Goal: Check status: Check status

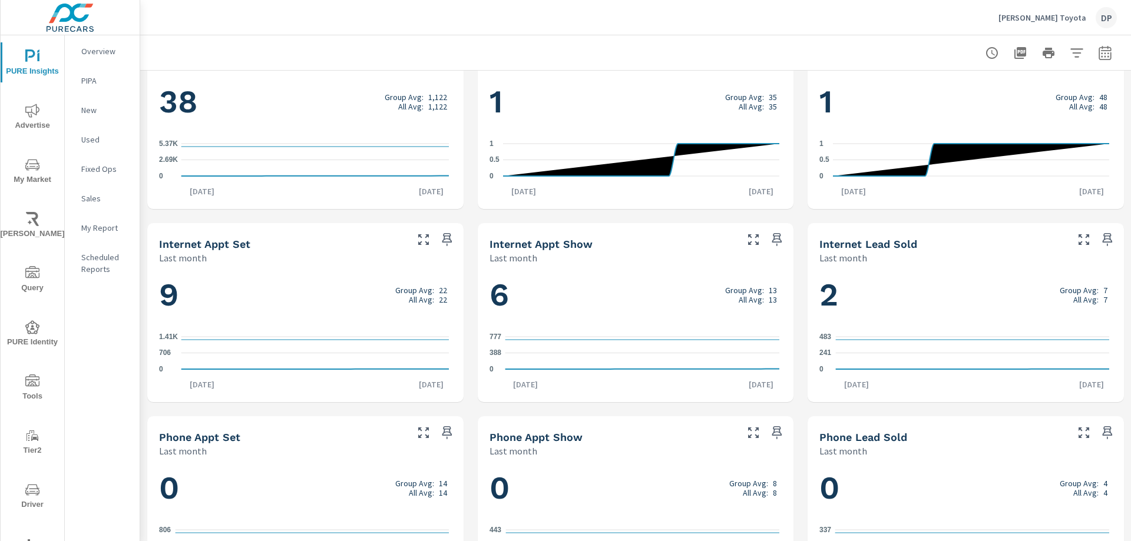
scroll to position [689, 0]
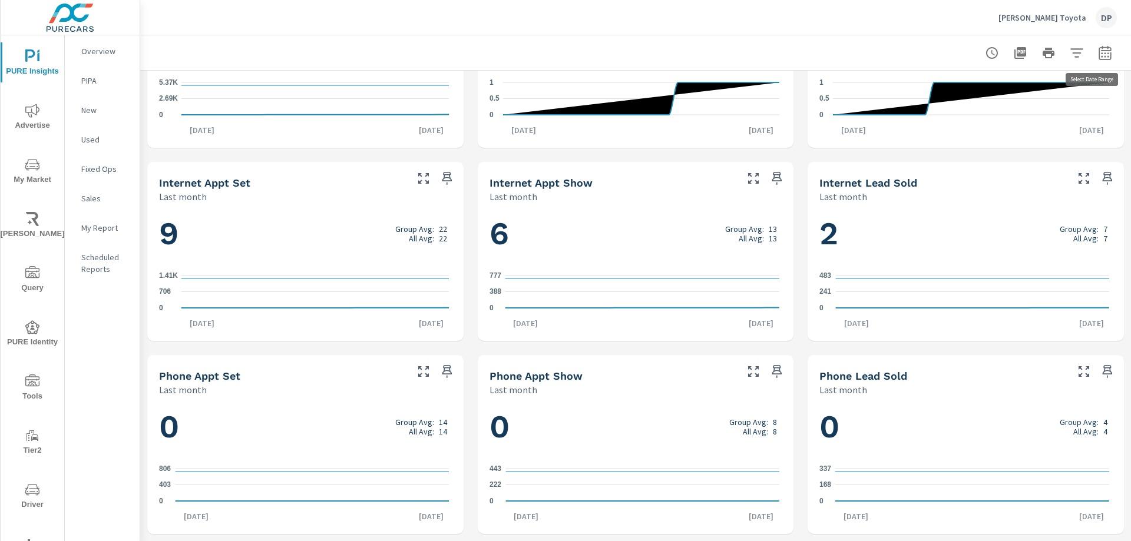
click at [1101, 52] on icon "button" at bounding box center [1105, 54] width 8 height 5
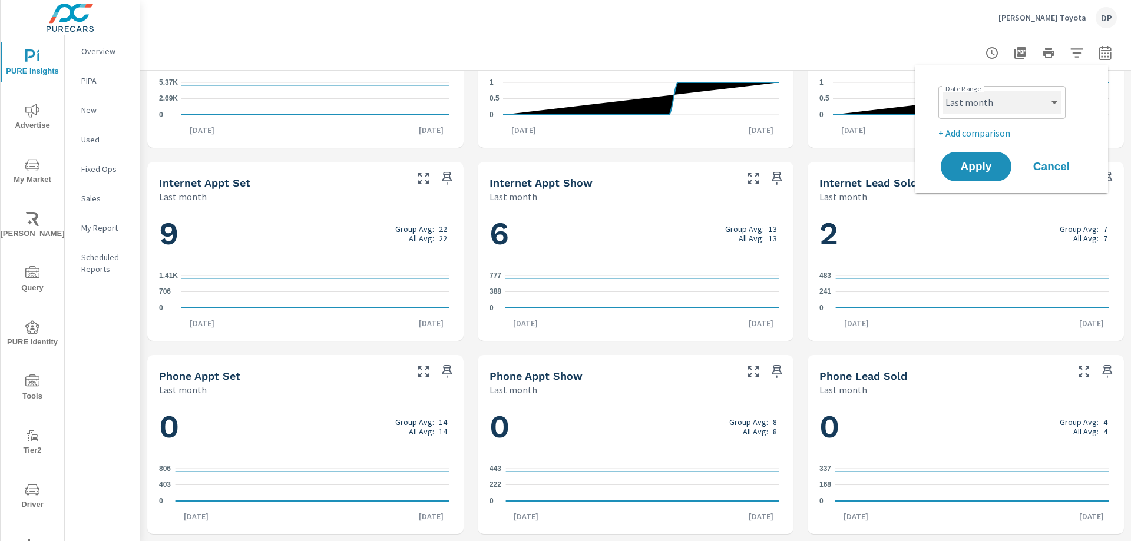
click at [1001, 108] on select "Custom [DATE] Last week Last 7 days Last 14 days Last 30 days Last 45 days Last…" at bounding box center [1002, 103] width 118 height 24
click at [943, 91] on select "Custom [DATE] Last week Last 7 days Last 14 days Last 30 days Last 45 days Last…" at bounding box center [1002, 103] width 118 height 24
select select "Month to date"
click at [991, 168] on span "Apply" at bounding box center [976, 166] width 48 height 11
